Goal: Task Accomplishment & Management: Manage account settings

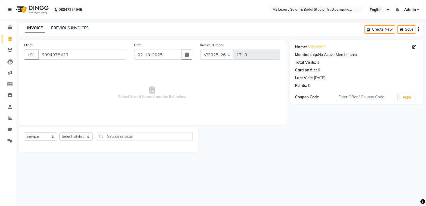
select select "7993"
select select "service"
click at [80, 135] on select "Select Stylist [PERSON_NAME] [PERSON_NAME] [PERSON_NAME] [DATE] [PERSON_NAME]" at bounding box center [75, 136] width 33 height 8
select select "72643"
click at [59, 132] on select "Select Stylist [PERSON_NAME] [PERSON_NAME] [PERSON_NAME] [DATE] [PERSON_NAME]" at bounding box center [75, 136] width 33 height 8
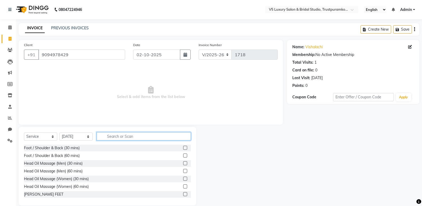
click at [123, 135] on input "text" at bounding box center [144, 136] width 94 height 8
click at [163, 105] on span "Select & add items from the list below" at bounding box center [151, 92] width 254 height 53
click at [10, 38] on icon at bounding box center [10, 39] width 3 height 4
select select "service"
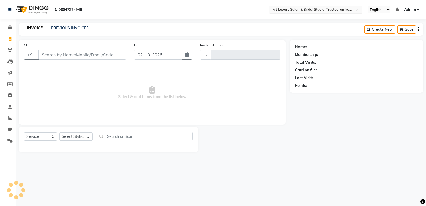
type input "1718"
select select "7993"
click at [84, 55] on input "Client" at bounding box center [82, 55] width 88 height 10
click at [85, 55] on input "Client" at bounding box center [82, 55] width 88 height 10
click at [86, 54] on input "Client" at bounding box center [82, 55] width 88 height 10
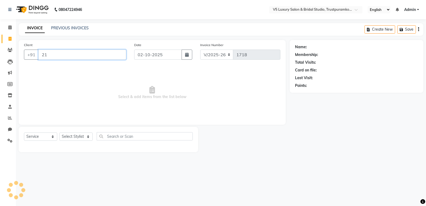
type input "2"
click at [102, 54] on input "Client" at bounding box center [82, 55] width 88 height 10
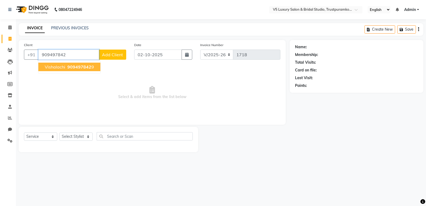
click at [82, 70] on button "vishalachi 909497842 9" at bounding box center [69, 67] width 62 height 9
type input "9094978429"
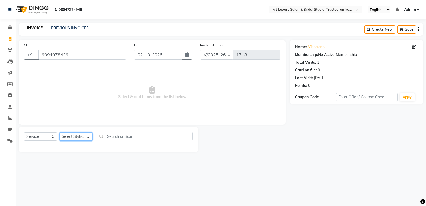
click at [73, 134] on select "Select Stylist [PERSON_NAME] [PERSON_NAME] [PERSON_NAME] [DATE] [PERSON_NAME]" at bounding box center [75, 136] width 33 height 8
click at [59, 132] on select "Select Stylist [PERSON_NAME] [PERSON_NAME] [PERSON_NAME] [DATE] [PERSON_NAME]" at bounding box center [75, 136] width 33 height 8
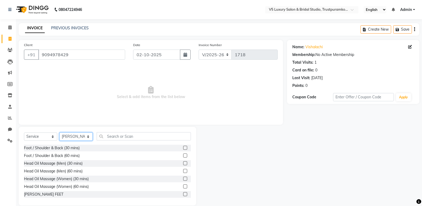
click at [79, 136] on select "Select Stylist [PERSON_NAME] [PERSON_NAME] [PERSON_NAME] [DATE] [PERSON_NAME]" at bounding box center [75, 136] width 33 height 8
select select "72643"
click at [59, 132] on select "Select Stylist [PERSON_NAME] [PERSON_NAME] [PERSON_NAME] [DATE] [PERSON_NAME]" at bounding box center [75, 136] width 33 height 8
click at [164, 134] on input "text" at bounding box center [144, 136] width 94 height 8
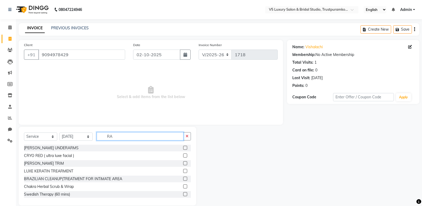
type input "R"
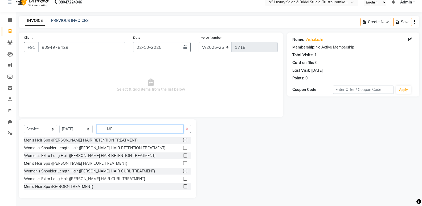
scroll to position [209, 0]
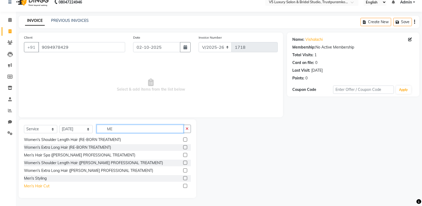
type input "ME"
click at [46, 186] on div "Men's Hair Cut" at bounding box center [37, 186] width 26 height 6
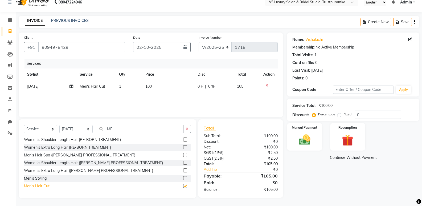
checkbox input "false"
click at [160, 85] on td "100" at bounding box center [168, 86] width 52 height 12
select select "72643"
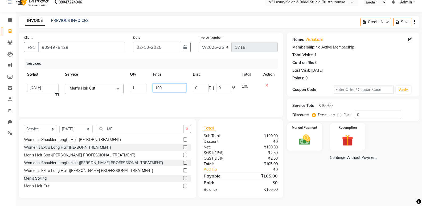
click at [168, 85] on input "100" at bounding box center [169, 88] width 33 height 8
type input "1"
type input "300"
click at [164, 101] on div "Services Stylist Service Qty Price Disc Total Action [PERSON_NAME] [PERSON_NAME…" at bounding box center [151, 85] width 254 height 53
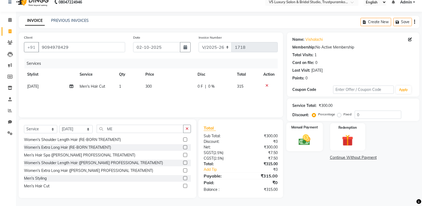
click at [300, 139] on img at bounding box center [304, 140] width 19 height 14
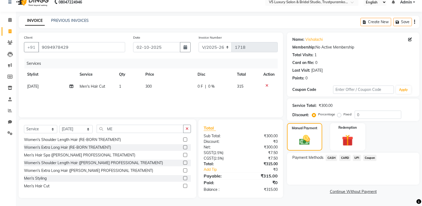
click at [357, 158] on span "UPI" at bounding box center [357, 158] width 8 height 6
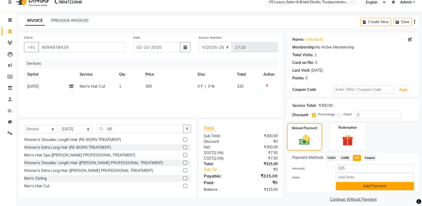
click at [359, 185] on button "Add Payment" at bounding box center [375, 186] width 78 height 8
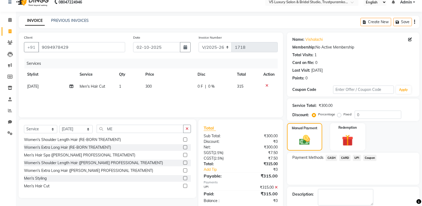
scroll to position [35, 0]
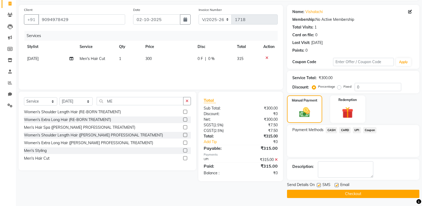
drag, startPoint x: 337, startPoint y: 185, endPoint x: 343, endPoint y: 193, distance: 10.3
click at [339, 189] on div "Send Details On SMS Email Checkout" at bounding box center [353, 190] width 132 height 16
click at [343, 193] on button "Checkout" at bounding box center [353, 194] width 132 height 8
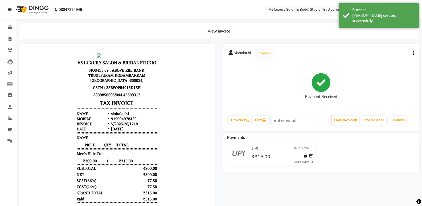
click at [211, 17] on nav "08047224946 Select Location × V5 Luxury Salon & Bridal Studio, Trustpuramkodamb…" at bounding box center [211, 9] width 422 height 19
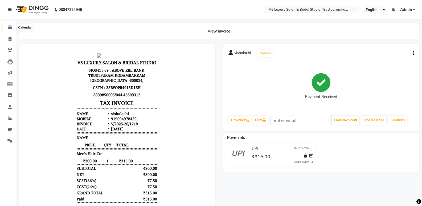
click at [11, 28] on icon at bounding box center [9, 27] width 3 height 4
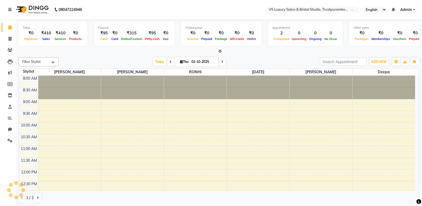
click at [9, 8] on icon at bounding box center [9, 10] width 3 height 4
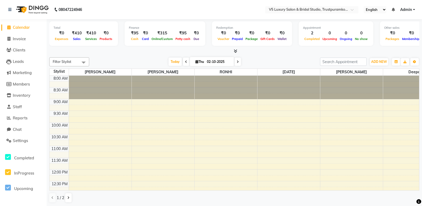
click at [24, 26] on span "Calendar" at bounding box center [21, 27] width 17 height 5
click at [22, 39] on span "Invoice" at bounding box center [19, 38] width 13 height 5
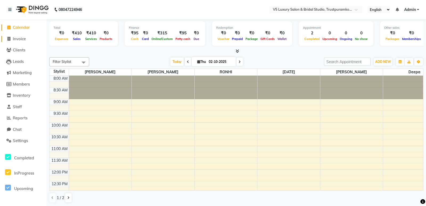
select select "service"
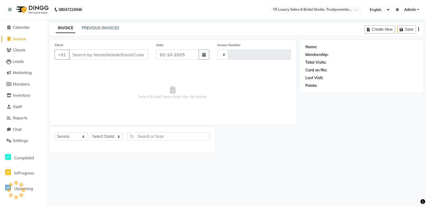
type input "1719"
select select "7993"
click at [100, 55] on input "Client" at bounding box center [108, 55] width 79 height 10
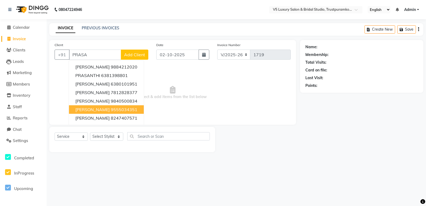
click at [113, 107] on button "[PERSON_NAME] 9555034351" at bounding box center [106, 109] width 75 height 9
type input "9555034351"
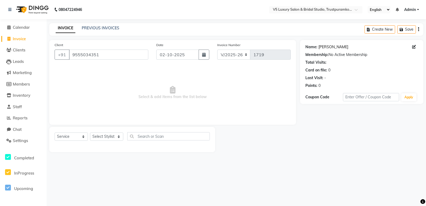
click at [325, 48] on link "[PERSON_NAME]" at bounding box center [334, 47] width 30 height 6
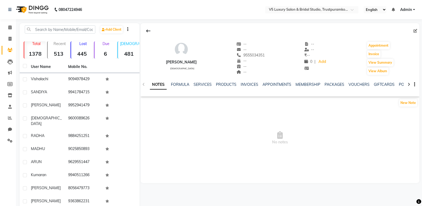
click at [254, 86] on link "INVOICES" at bounding box center [250, 84] width 18 height 5
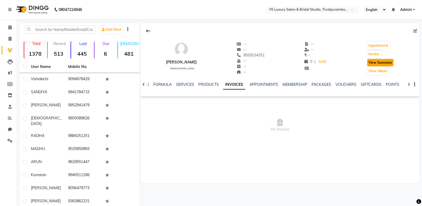
click at [372, 61] on button "View Summary" at bounding box center [380, 62] width 26 height 7
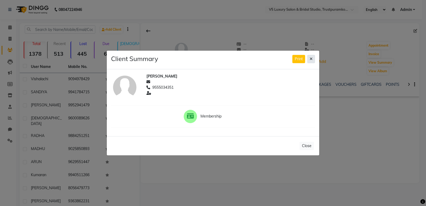
click at [314, 58] on button at bounding box center [311, 59] width 8 height 8
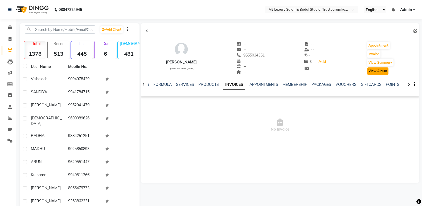
click at [380, 71] on button "View Album" at bounding box center [377, 70] width 21 height 7
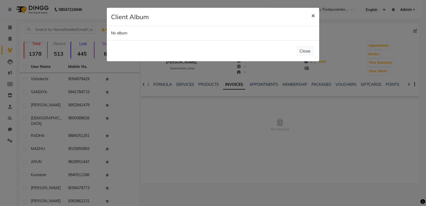
click at [312, 15] on span "×" at bounding box center [313, 15] width 4 height 8
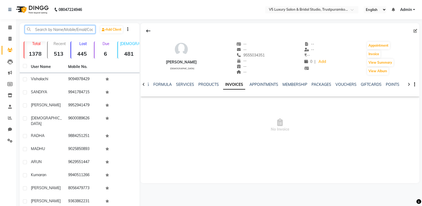
click at [63, 28] on input "text" at bounding box center [60, 29] width 71 height 8
click at [9, 27] on icon at bounding box center [9, 27] width 3 height 4
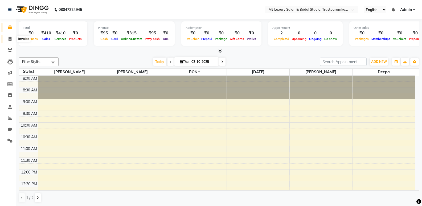
click at [11, 39] on icon at bounding box center [10, 39] width 3 height 4
select select "service"
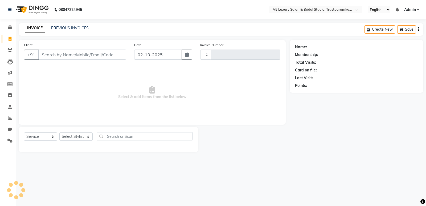
type input "1719"
select select "7993"
click at [84, 58] on input "Client" at bounding box center [82, 55] width 88 height 10
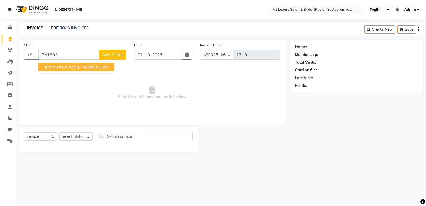
click at [70, 64] on button "PRASHANTH 741893 1245" at bounding box center [76, 67] width 76 height 9
type input "7418931245"
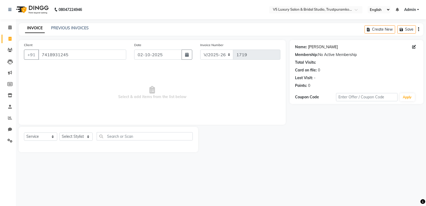
click at [324, 46] on link "Prashanth" at bounding box center [323, 47] width 30 height 6
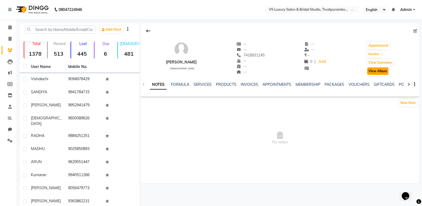
click at [373, 68] on button "View Album" at bounding box center [377, 70] width 21 height 7
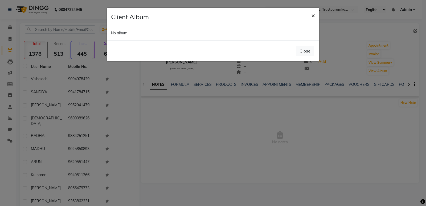
click at [312, 15] on span "×" at bounding box center [313, 15] width 4 height 8
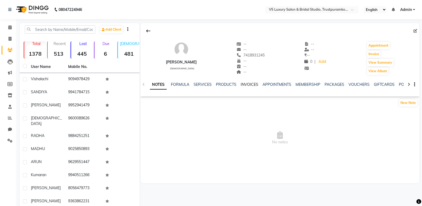
click at [250, 86] on link "INVOICES" at bounding box center [250, 84] width 18 height 5
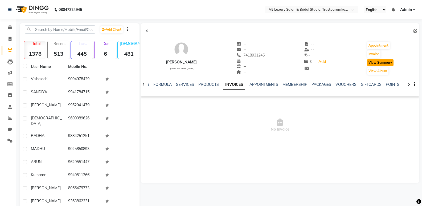
click at [373, 63] on button "View Summary" at bounding box center [380, 62] width 26 height 7
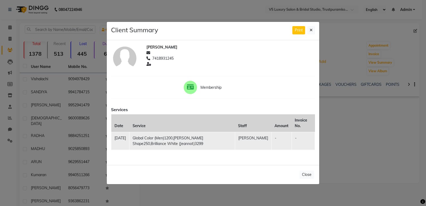
click at [153, 144] on td "Global Color (Men)1200,Beard Shape250,Brilliance White (Jeannot)3299" at bounding box center [182, 141] width 106 height 18
click at [166, 139] on td "Global Color (Men)1200,Beard Shape250,Brilliance White (Jeannot)3299" at bounding box center [182, 141] width 106 height 18
click at [168, 139] on td "Global Color (Men)1200,Beard Shape250,Brilliance White (Jeannot)3299" at bounding box center [182, 141] width 106 height 18
click at [198, 139] on td "Global Color (Men)1200,Beard Shape250,Brilliance White (Jeannot)3299" at bounding box center [182, 141] width 106 height 18
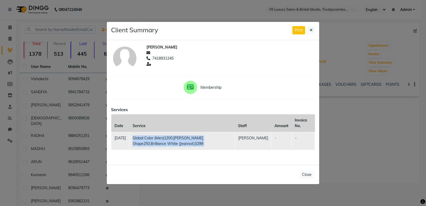
click at [198, 139] on td "Global Color (Men)1200,Beard Shape250,Brilliance White (Jeannot)3299" at bounding box center [182, 141] width 106 height 18
click at [199, 139] on td "Global Color (Men)1200,Beard Shape250,Brilliance White (Jeannot)3299" at bounding box center [182, 141] width 106 height 18
click at [292, 151] on div "Services Date Service Staff Amount Invoice No. 14-04-2025 Global Color (Men)120…" at bounding box center [213, 129] width 212 height 49
click at [189, 137] on td "Global Color (Men)1200,Beard Shape250,Brilliance White (Jeannot)3299" at bounding box center [182, 141] width 106 height 18
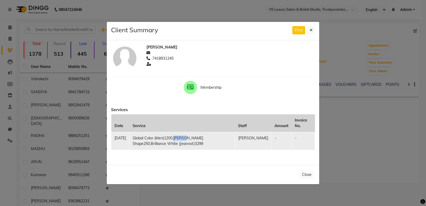
click at [189, 137] on td "Global Color (Men)1200,Beard Shape250,Brilliance White (Jeannot)3299" at bounding box center [182, 141] width 106 height 18
click at [206, 136] on td "Global Color (Men)1200,Beard Shape250,Brilliance White (Jeannot)3299" at bounding box center [182, 141] width 106 height 18
click at [215, 136] on td "Global Color (Men)1200,Beard Shape250,Brilliance White (Jeannot)3299" at bounding box center [182, 141] width 106 height 18
click at [235, 148] on td "Global Color (Men)1200,Beard Shape250,Brilliance White (Jeannot)3299" at bounding box center [182, 141] width 106 height 18
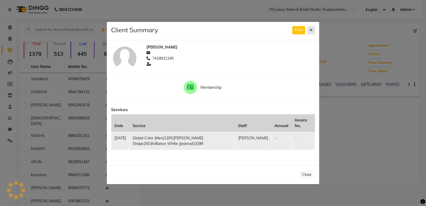
click at [312, 29] on icon at bounding box center [311, 30] width 3 height 4
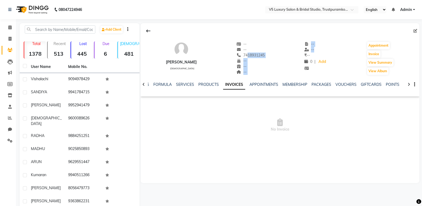
drag, startPoint x: 240, startPoint y: 54, endPoint x: 283, endPoint y: 57, distance: 43.8
click at [283, 57] on div "PRASHANTH male -- -- 7418931245 Mobile No. -- -- -- -- -- ₹ -- 0 | Add Appointm…" at bounding box center [280, 55] width 279 height 39
copy div "7418931245 Mobile No. -- -- -- -- --"
click at [11, 37] on icon at bounding box center [10, 39] width 3 height 4
select select "service"
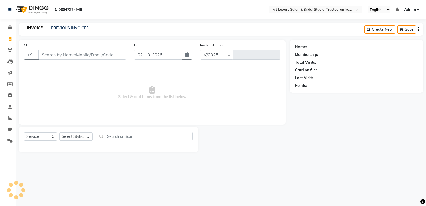
select select "7993"
type input "1719"
click at [45, 56] on input "Client" at bounding box center [82, 55] width 88 height 10
drag, startPoint x: 45, startPoint y: 56, endPoint x: 111, endPoint y: 56, distance: 66.3
type input "7418931245 Mobile No"
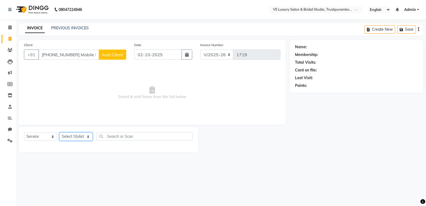
click at [79, 135] on select "Select Stylist [PERSON_NAME] [PERSON_NAME] [PERSON_NAME] [DATE] [PERSON_NAME]" at bounding box center [75, 136] width 33 height 8
select select "72640"
click at [59, 132] on select "Select Stylist [PERSON_NAME] [PERSON_NAME] [PERSON_NAME] [DATE] [PERSON_NAME]" at bounding box center [75, 136] width 33 height 8
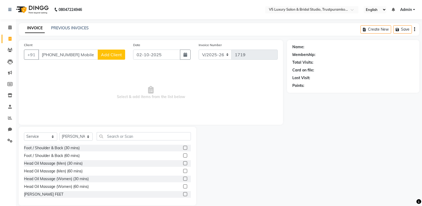
click at [146, 131] on div "Select Service Product Membership Package Voucher Prepaid Gift Card Select Styl…" at bounding box center [108, 166] width 178 height 79
click at [142, 137] on input "text" at bounding box center [144, 136] width 94 height 8
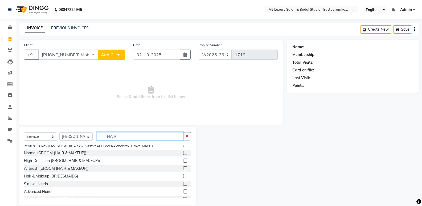
scroll to position [179, 0]
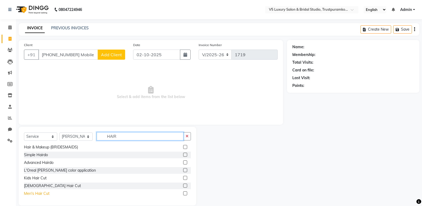
type input "HAIR"
click at [47, 192] on div "Men's Hair Cut" at bounding box center [37, 194] width 26 height 6
checkbox input "false"
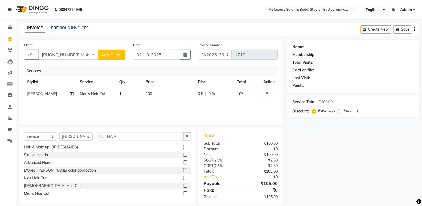
click at [161, 94] on td "100" at bounding box center [169, 94] width 52 height 12
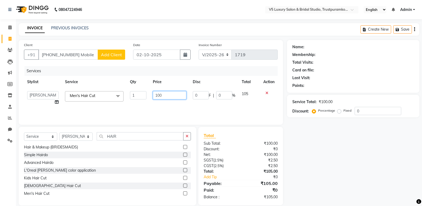
click at [169, 94] on input "100" at bounding box center [169, 95] width 33 height 8
type input "1"
type input "300"
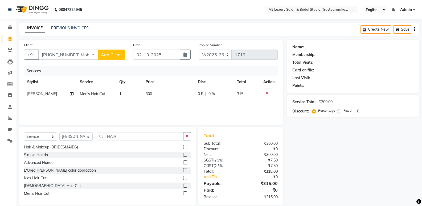
click at [130, 141] on div "Select Service Product Membership Package Voucher Prepaid Gift Card Select Styl…" at bounding box center [107, 138] width 167 height 13
click at [131, 136] on input "HAIR" at bounding box center [140, 136] width 87 height 8
type input "H"
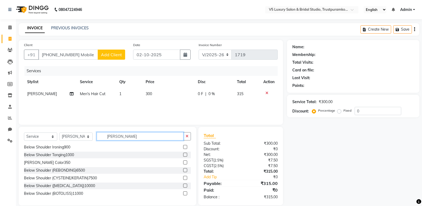
scroll to position [0, 0]
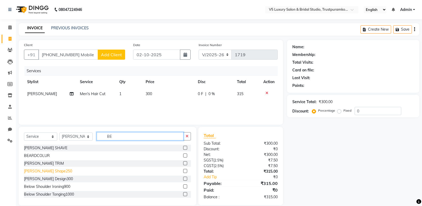
type input "BE"
click at [49, 172] on div "[PERSON_NAME] Shape250" at bounding box center [48, 171] width 48 height 6
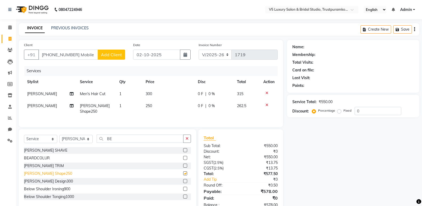
checkbox input "false"
click at [155, 105] on td "250" at bounding box center [169, 109] width 52 height 18
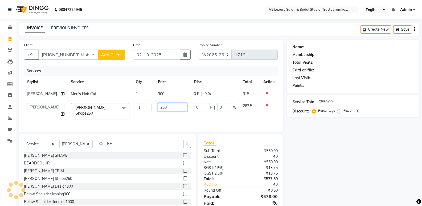
click at [177, 105] on input "250" at bounding box center [173, 107] width 30 height 8
type input "2"
type input "215"
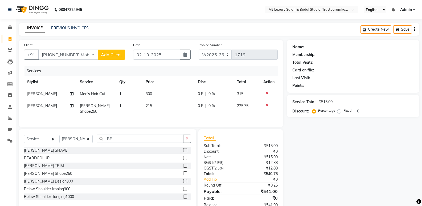
click at [180, 115] on div "Services Stylist Service Qty Price Disc Total Action Ajith Kumar Men's Hair Cut…" at bounding box center [151, 94] width 254 height 56
click at [126, 140] on input "BE" at bounding box center [140, 139] width 87 height 8
type input "B"
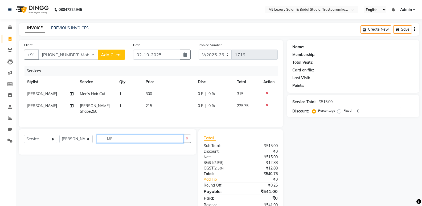
type input "M"
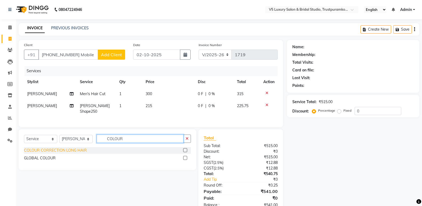
type input "COLOUR"
click at [56, 148] on div "COLOUR CORRECTION LONG HAIR" at bounding box center [55, 151] width 63 height 6
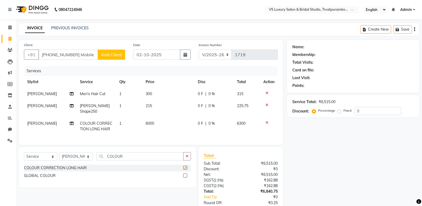
checkbox input "false"
click at [157, 117] on td "6000" at bounding box center [169, 126] width 52 height 18
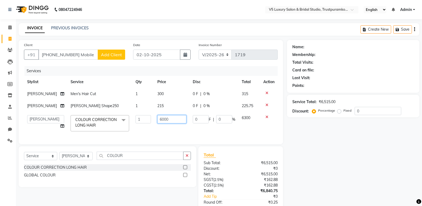
click at [169, 118] on input "6000" at bounding box center [171, 119] width 29 height 8
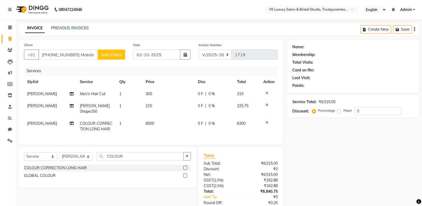
click at [268, 121] on icon at bounding box center [267, 123] width 3 height 4
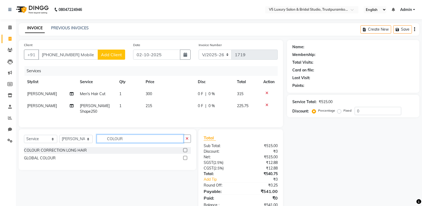
click at [153, 139] on input "COLOUR" at bounding box center [140, 139] width 87 height 8
type input "COLOU"
click at [45, 156] on div "GLOBAL COLOUR" at bounding box center [40, 158] width 32 height 6
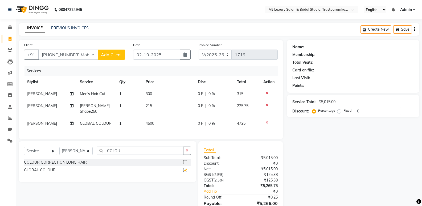
checkbox input "false"
click at [160, 120] on td "4500" at bounding box center [169, 123] width 52 height 12
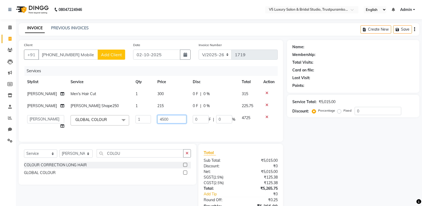
click at [168, 117] on input "4500" at bounding box center [171, 119] width 29 height 8
type input "4"
type input "2800"
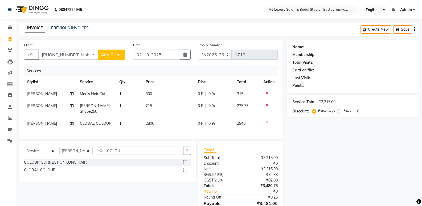
click at [220, 121] on div "0 F | 0 %" at bounding box center [214, 124] width 33 height 6
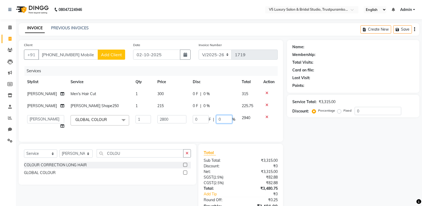
click at [223, 119] on input "0" at bounding box center [224, 119] width 16 height 8
type input "30"
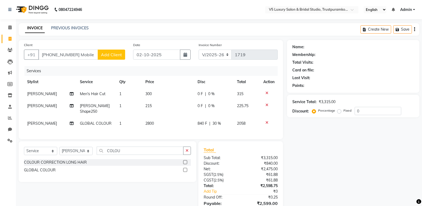
click at [244, 129] on div "Services Stylist Service Qty Price Disc Total Action Ajith Kumar Men's Hair Cut…" at bounding box center [151, 100] width 254 height 68
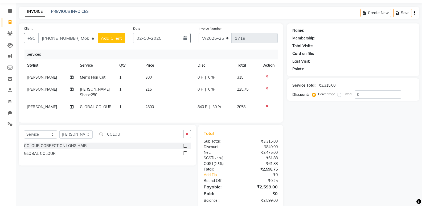
scroll to position [26, 0]
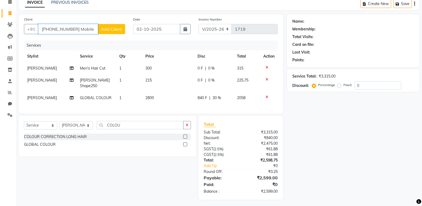
click at [90, 29] on input "7418931245 Mobile No" at bounding box center [68, 29] width 60 height 10
type input "7418931245"
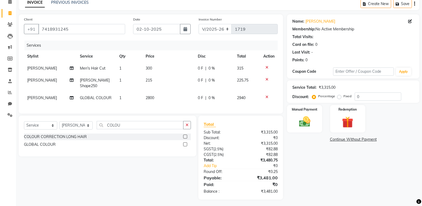
click at [215, 95] on div "0 F | 0 %" at bounding box center [214, 98] width 33 height 6
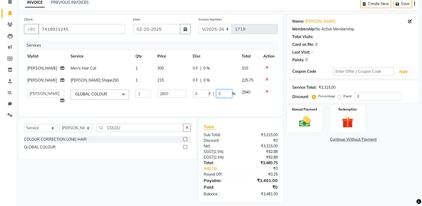
click at [220, 93] on input "0" at bounding box center [224, 94] width 16 height 8
type input "30"
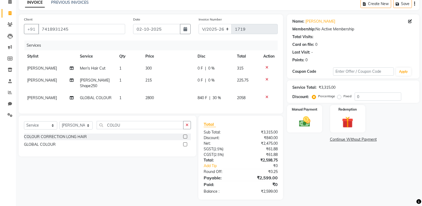
click at [219, 99] on div "Services Stylist Service Qty Price Disc Total Action Ajith Kumar Men's Hair Cut…" at bounding box center [151, 74] width 254 height 68
click at [301, 121] on img at bounding box center [304, 122] width 19 height 14
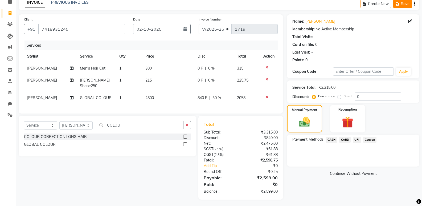
click at [405, 3] on button "Save" at bounding box center [403, 4] width 19 height 8
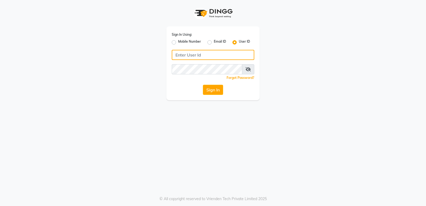
type input "v5123"
click at [214, 95] on div "Sign In Using: Mobile Number Email ID User ID v5123 Remember me Forgot Password…" at bounding box center [213, 63] width 93 height 74
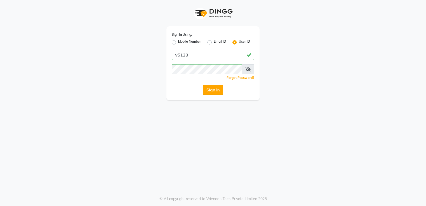
click at [217, 86] on button "Sign In" at bounding box center [213, 90] width 20 height 10
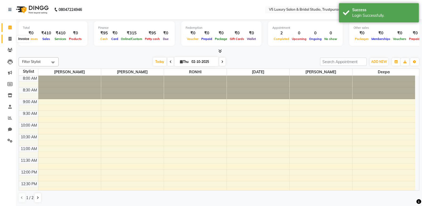
click at [9, 39] on icon at bounding box center [10, 39] width 3 height 4
select select "service"
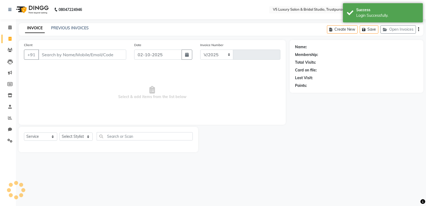
select select "7993"
type input "1719"
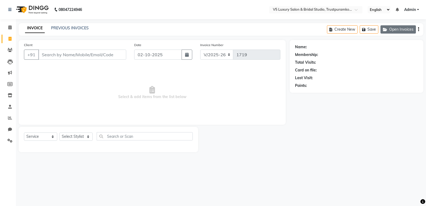
click at [409, 26] on button "Open Invoices" at bounding box center [398, 29] width 35 height 8
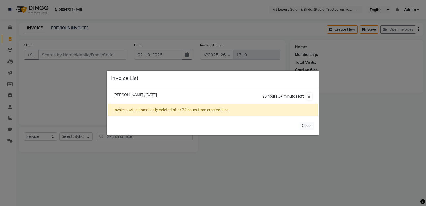
click at [148, 92] on li "Prashanth /02 October 2025 23 hours 34 minutes left" at bounding box center [213, 96] width 210 height 15
click at [147, 97] on span "Prashanth /02 October 2025" at bounding box center [134, 94] width 43 height 5
type input "7418931245"
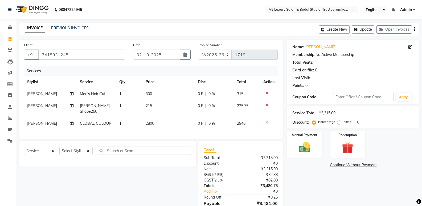
click at [220, 121] on div "0 F | 0 %" at bounding box center [214, 124] width 33 height 6
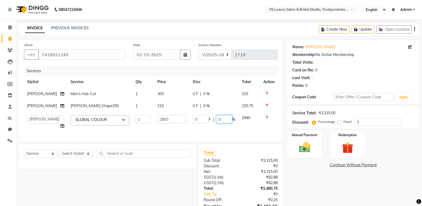
click at [220, 117] on input "0" at bounding box center [224, 119] width 16 height 8
click at [229, 121] on input "0" at bounding box center [224, 119] width 16 height 8
type input "30"
click at [218, 125] on div "Services Stylist Service Qty Price Disc Total Action Ajith Kumar Men's Hair Cut…" at bounding box center [151, 101] width 254 height 70
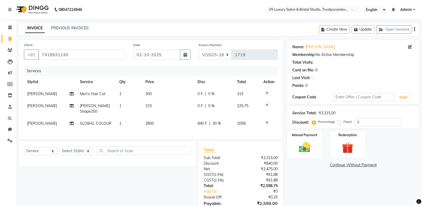
scroll to position [26, 0]
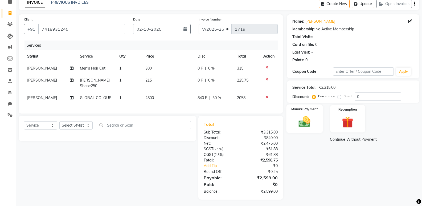
click at [314, 125] on div "Manual Payment" at bounding box center [305, 118] width 36 height 29
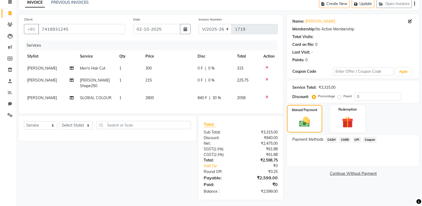
click at [358, 139] on span "UPI" at bounding box center [357, 140] width 8 height 6
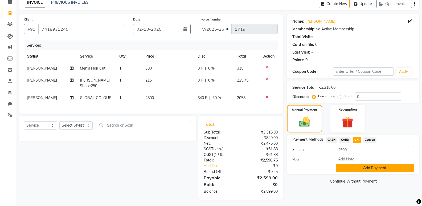
click at [343, 171] on button "Add Payment" at bounding box center [375, 168] width 78 height 8
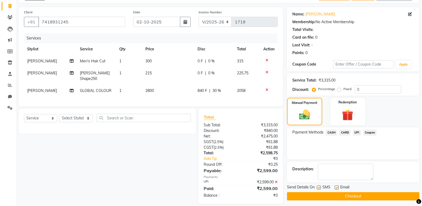
scroll to position [37, 0]
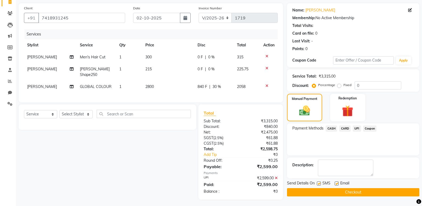
click at [338, 183] on label at bounding box center [337, 183] width 4 height 4
click at [338, 183] on input "checkbox" at bounding box center [336, 183] width 3 height 3
checkbox input "false"
click at [356, 189] on button "Checkout" at bounding box center [353, 192] width 132 height 8
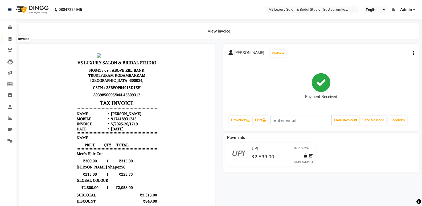
click at [9, 39] on icon at bounding box center [10, 39] width 3 height 4
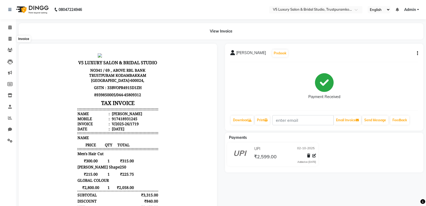
select select "service"
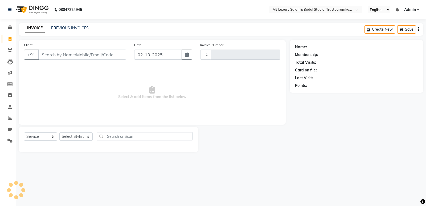
type input "1720"
select select "7993"
click at [8, 115] on span at bounding box center [9, 118] width 9 height 6
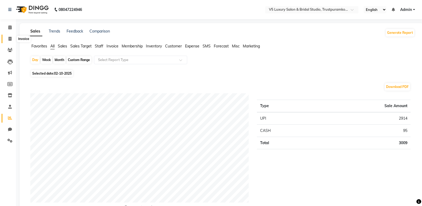
click at [12, 40] on span at bounding box center [9, 39] width 9 height 6
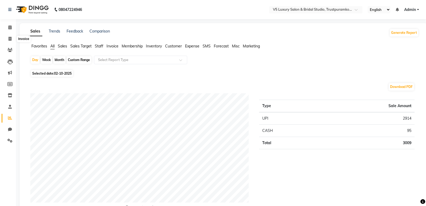
select select "7993"
select select "service"
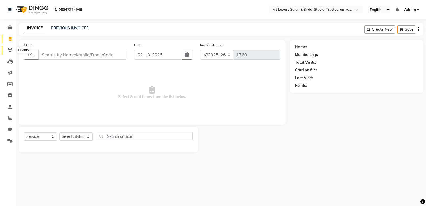
click at [11, 47] on span at bounding box center [9, 50] width 9 height 6
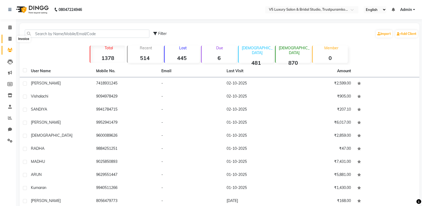
click at [10, 37] on icon at bounding box center [10, 39] width 3 height 4
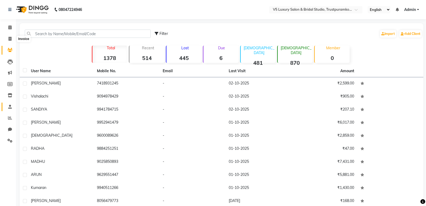
select select "7993"
select select "service"
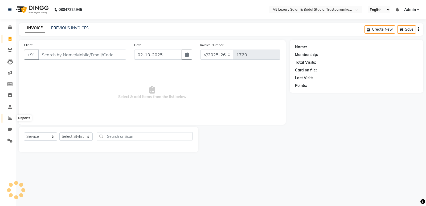
click at [9, 116] on icon at bounding box center [10, 118] width 4 height 4
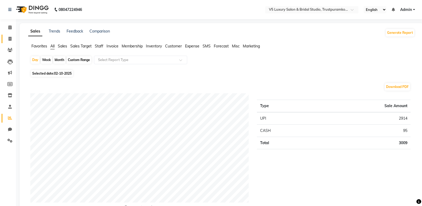
click at [11, 35] on link "Invoice" at bounding box center [8, 39] width 13 height 9
select select "service"
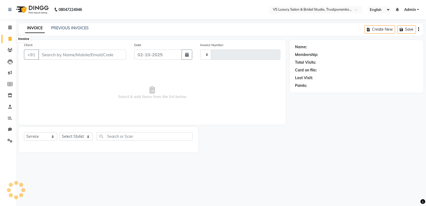
type input "1720"
select select "7993"
